Goal: Task Accomplishment & Management: Manage account settings

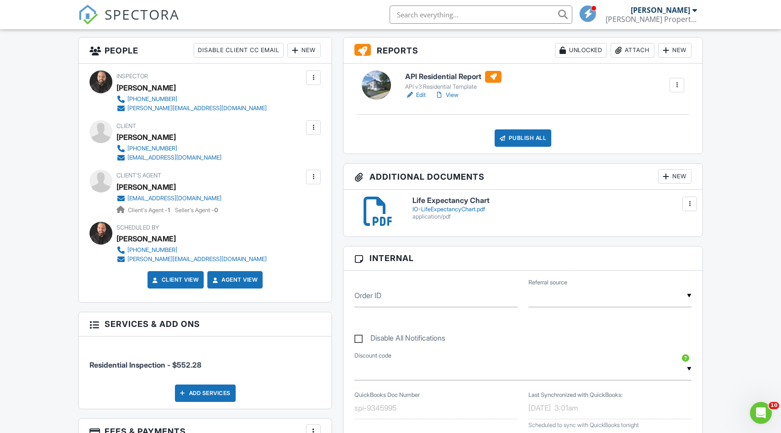
scroll to position [229, 0]
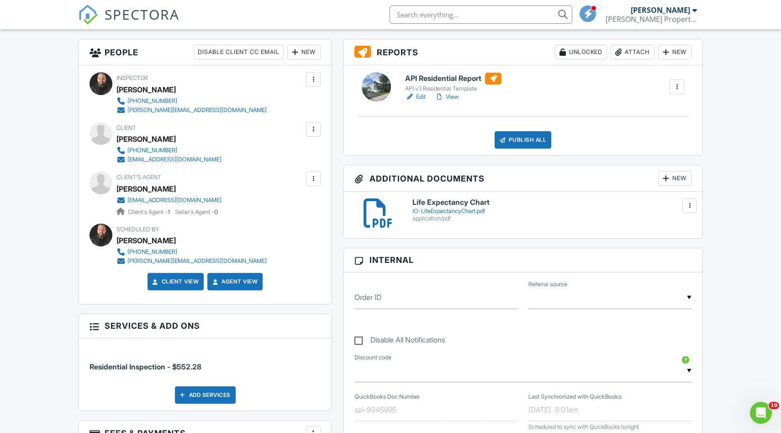
click at [531, 135] on div "Publish All" at bounding box center [523, 139] width 57 height 17
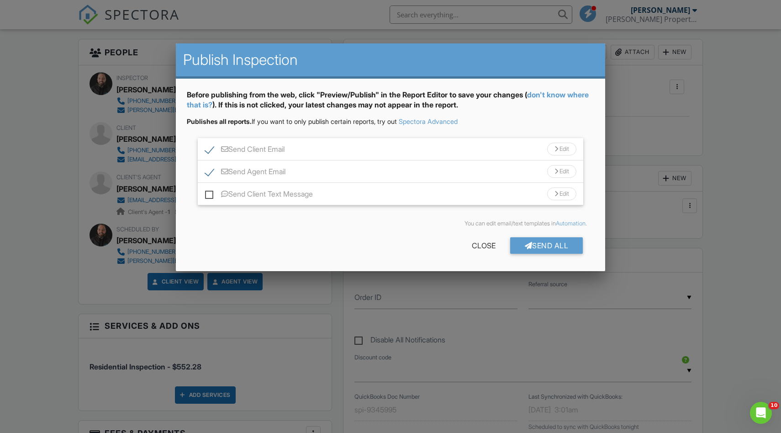
click at [560, 151] on div "Edit" at bounding box center [561, 149] width 29 height 13
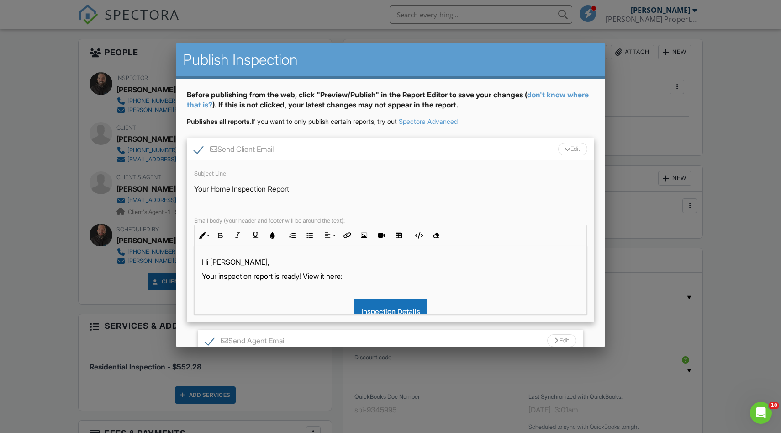
click at [243, 261] on p "Hi Jelani," at bounding box center [391, 262] width 378 height 10
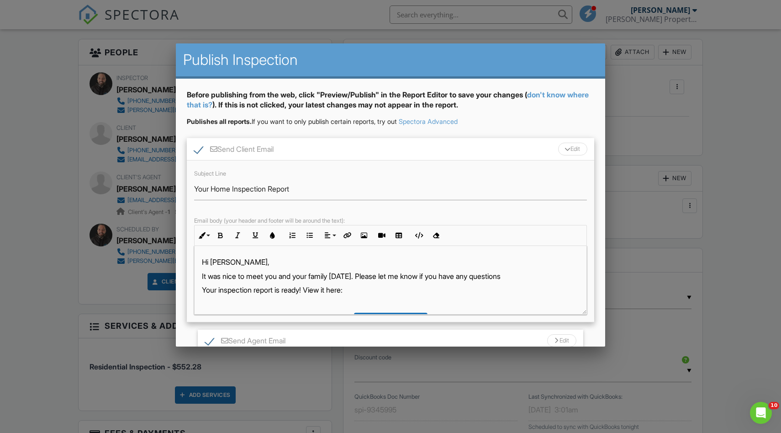
click at [568, 152] on div "Edit" at bounding box center [572, 149] width 29 height 13
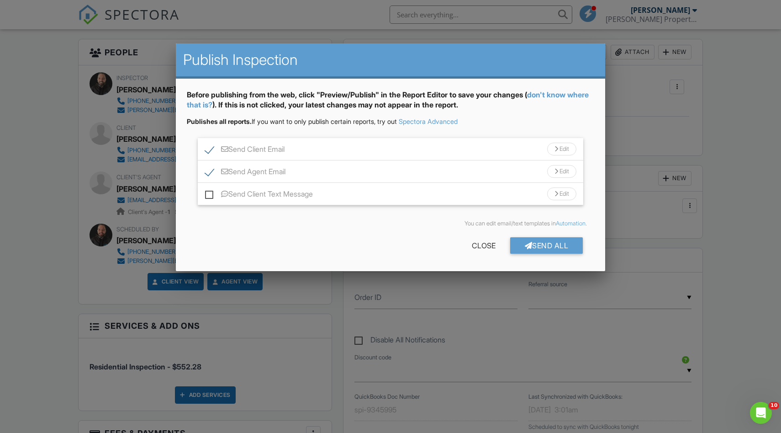
click at [562, 176] on div "Edit" at bounding box center [561, 171] width 29 height 13
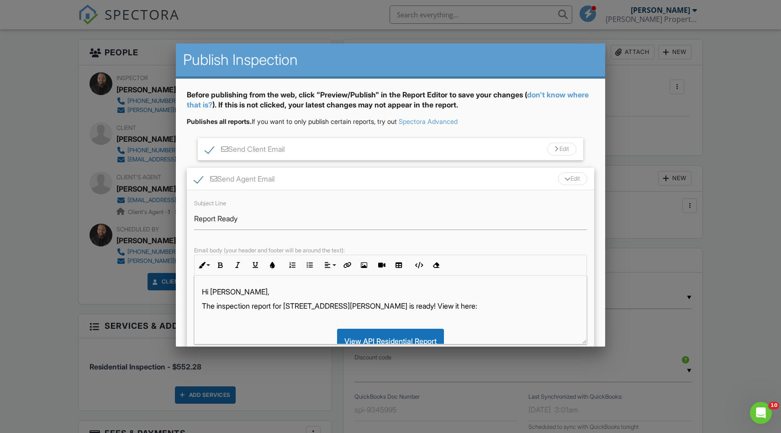
click at [242, 292] on p "Hi Erick," at bounding box center [391, 291] width 378 height 10
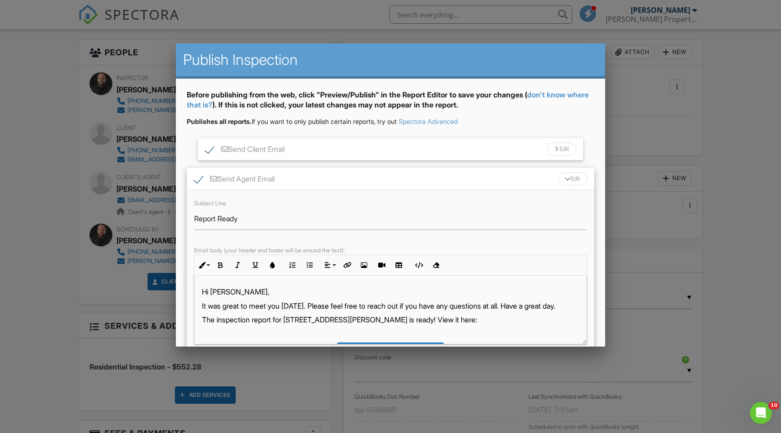
click at [569, 184] on div "Edit" at bounding box center [572, 178] width 29 height 13
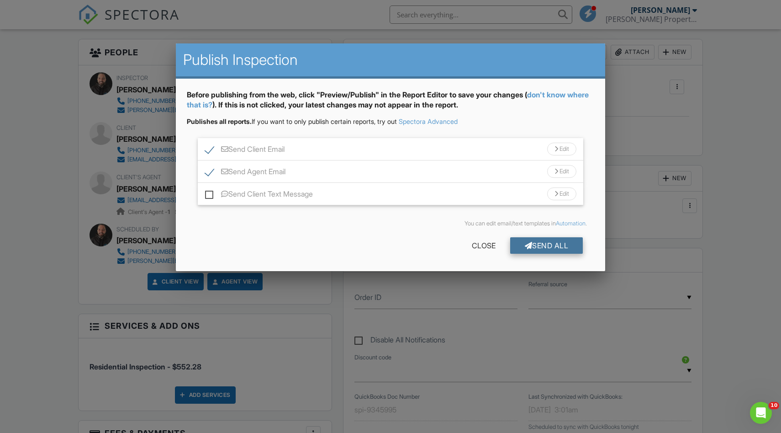
click at [539, 245] on div "Send All" at bounding box center [546, 245] width 73 height 16
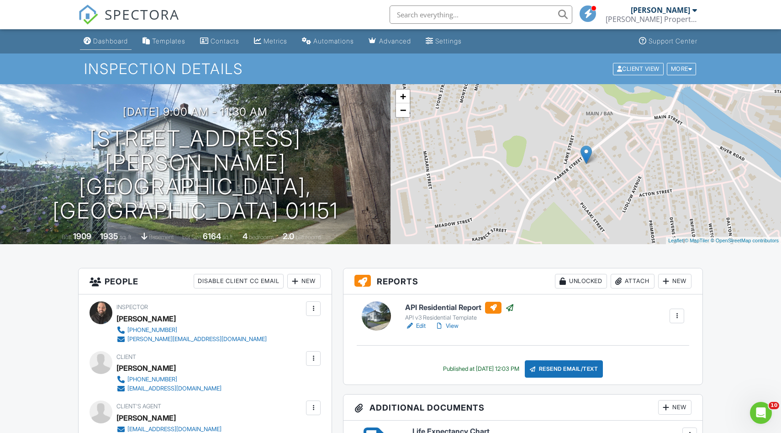
click at [105, 40] on div "Dashboard" at bounding box center [110, 41] width 35 height 8
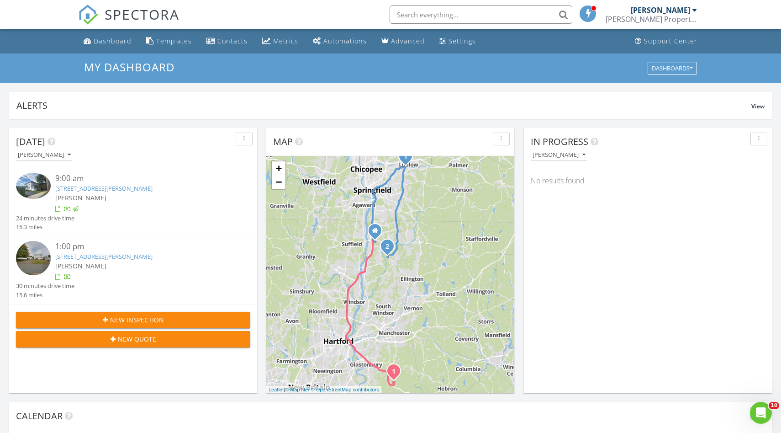
click at [95, 257] on link "45 Neelans Rd, Enfield, CT 06082" at bounding box center [103, 256] width 97 height 8
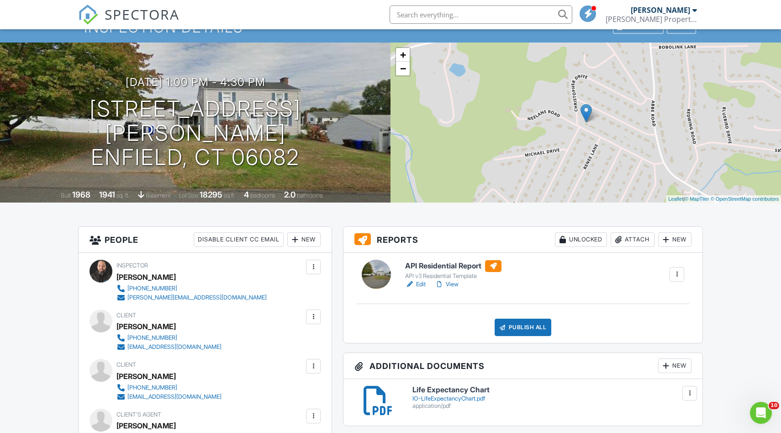
click at [422, 284] on link "Edit" at bounding box center [415, 284] width 21 height 9
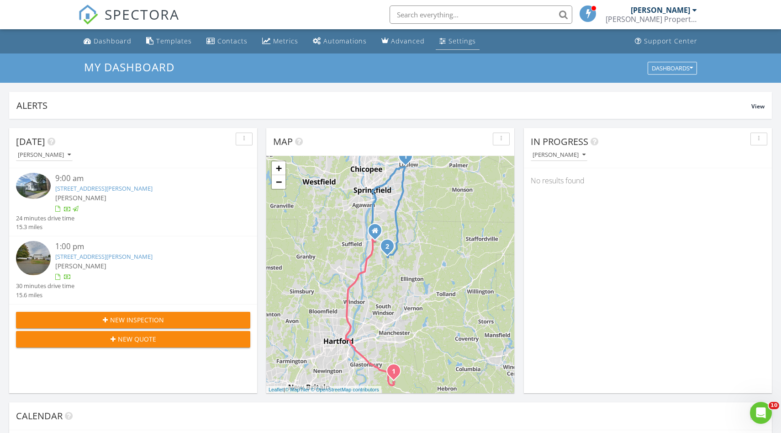
click at [449, 39] on div "Settings" at bounding box center [462, 41] width 27 height 9
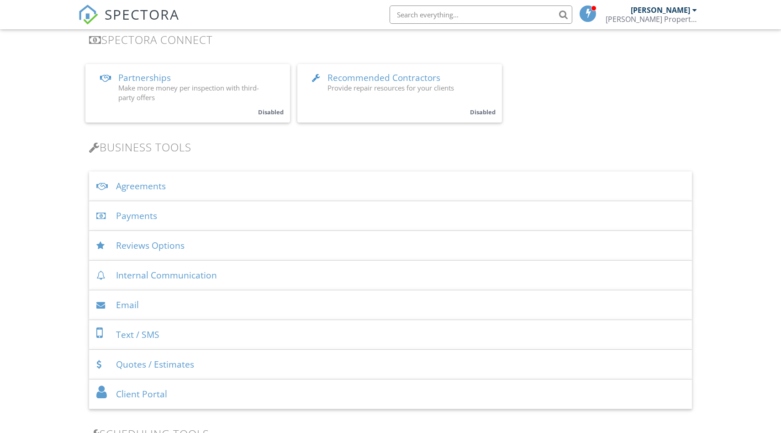
scroll to position [196, 0]
click at [131, 213] on div "Payments" at bounding box center [390, 216] width 603 height 30
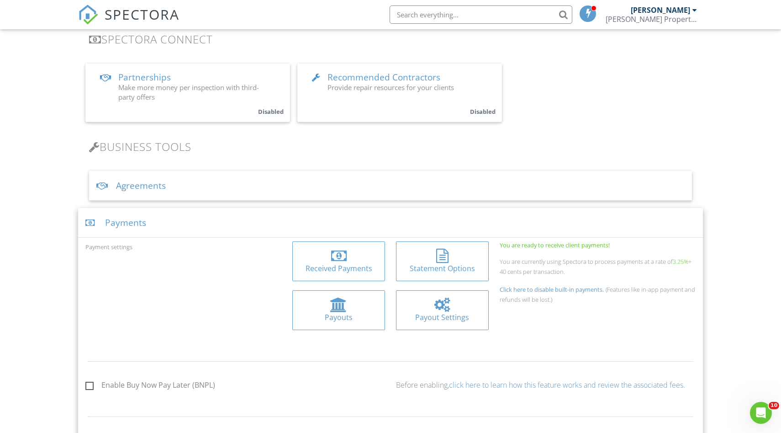
click at [337, 264] on div "Received Payments" at bounding box center [339, 268] width 78 height 10
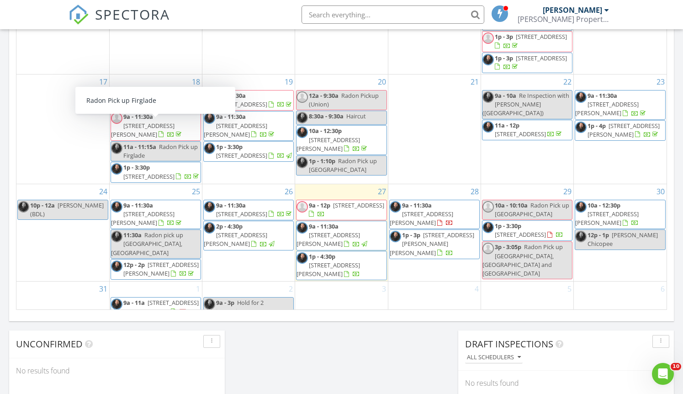
scroll to position [530, 0]
